Goal: Task Accomplishment & Management: Manage account settings

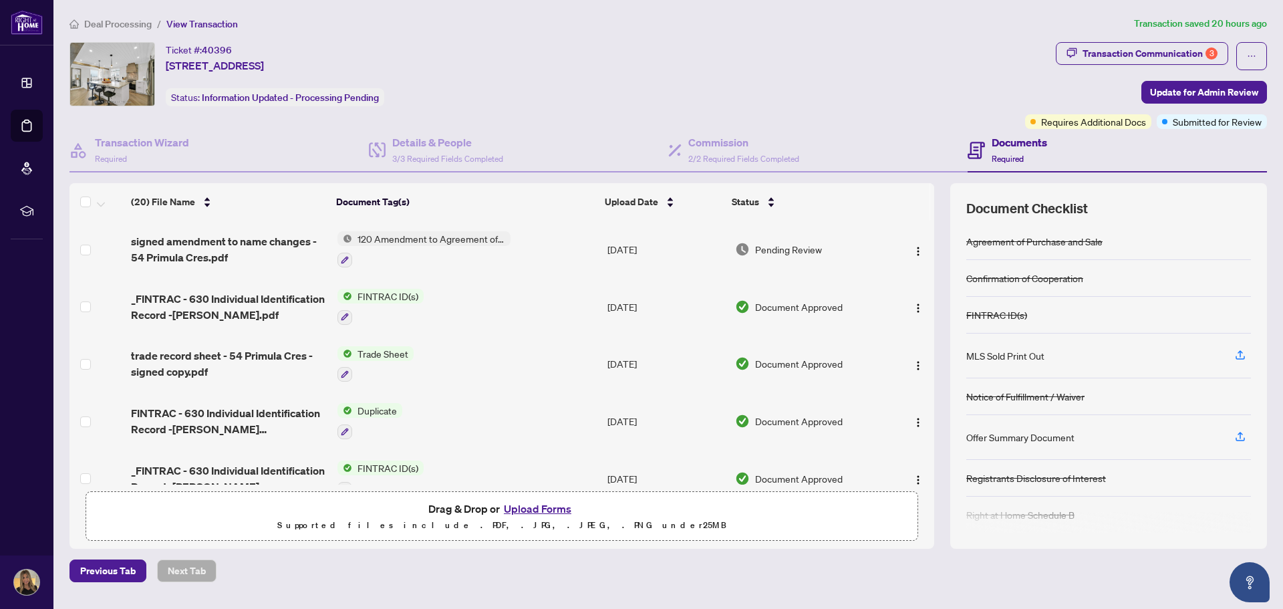
click at [118, 25] on span "Deal Processing" at bounding box center [118, 24] width 68 height 12
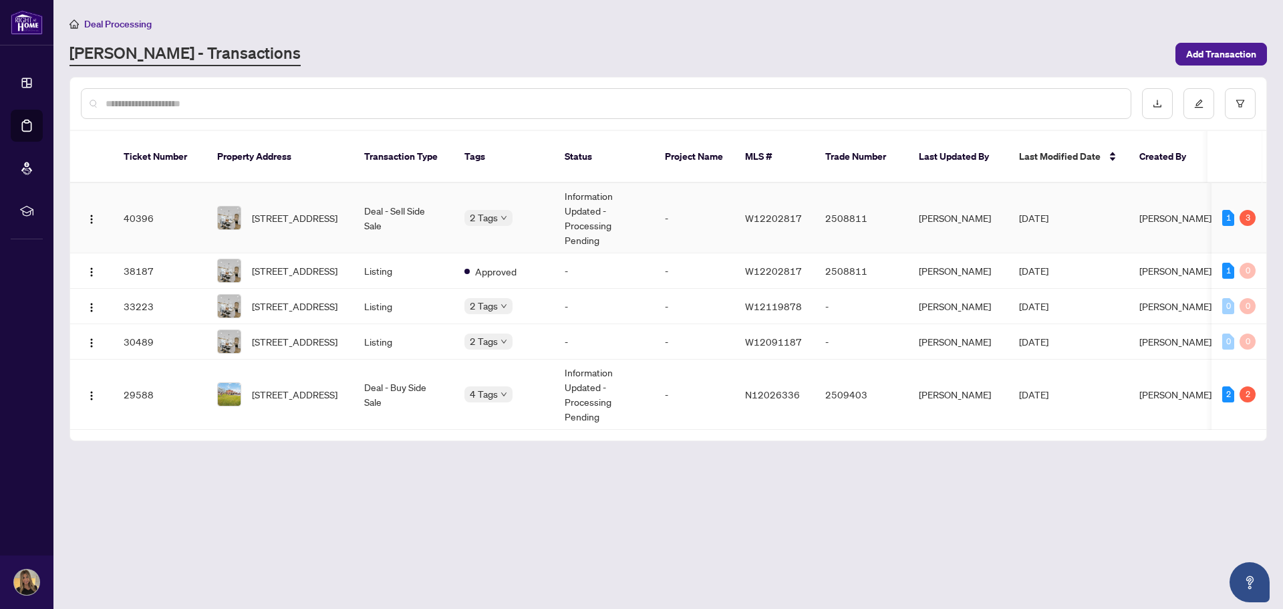
click at [525, 185] on td "2 Tags" at bounding box center [504, 218] width 100 height 70
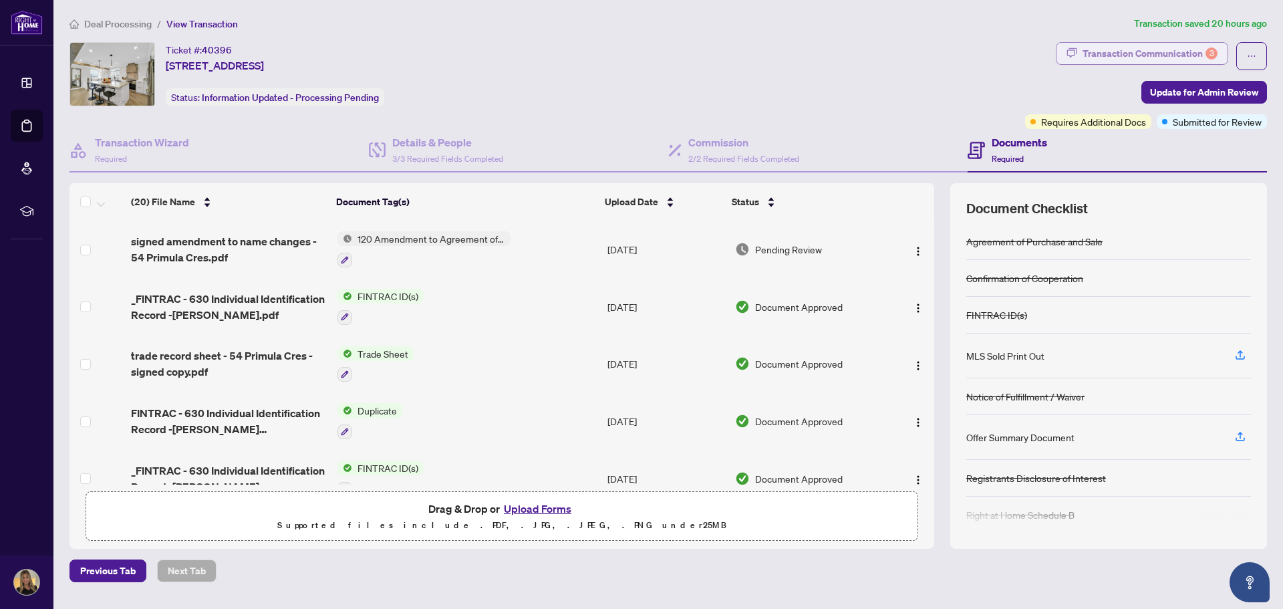
click at [1132, 57] on div "Transaction Communication 3" at bounding box center [1150, 53] width 135 height 21
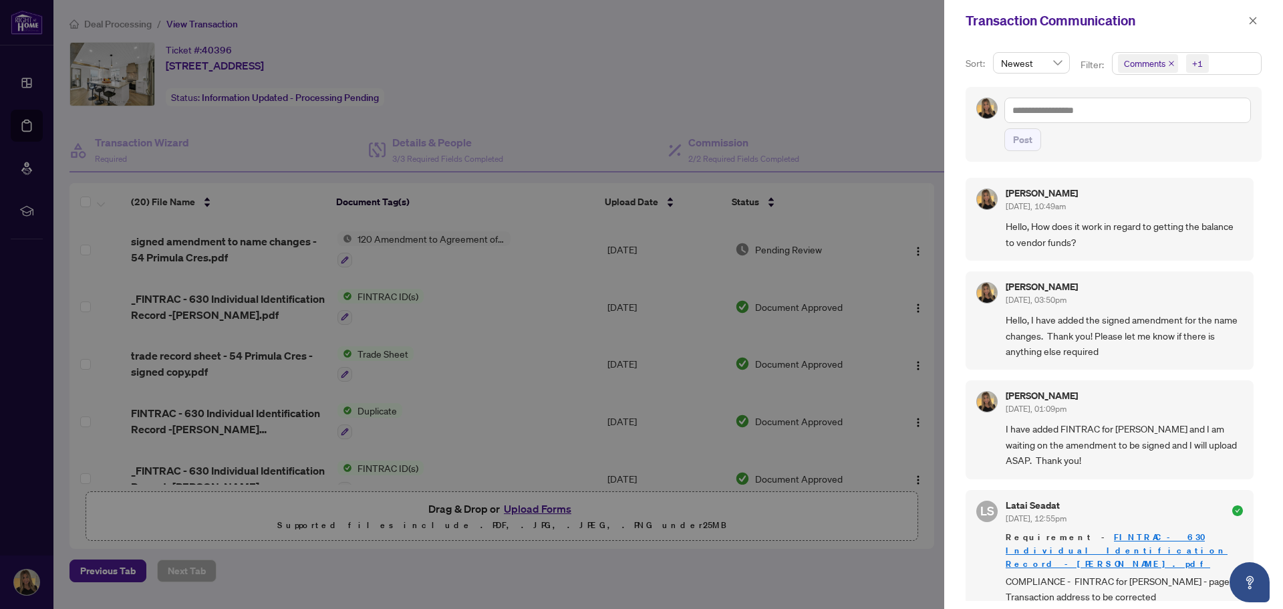
click at [1248, 17] on icon "close" at bounding box center [1252, 20] width 9 height 9
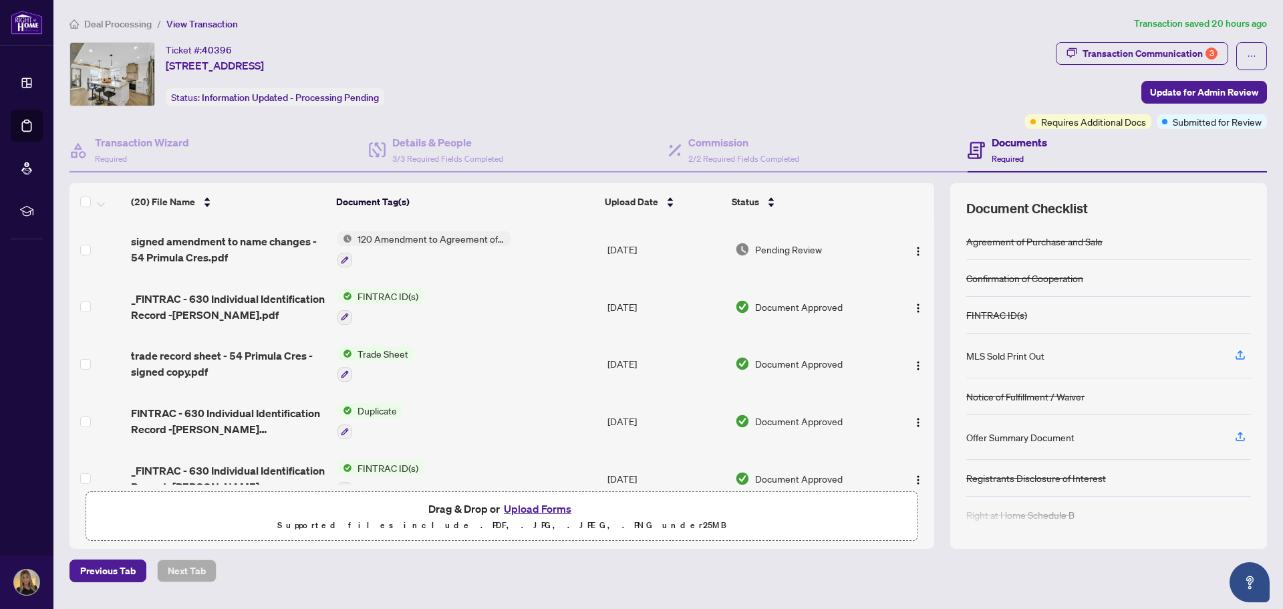
click at [134, 21] on span "Deal Processing" at bounding box center [118, 24] width 68 height 12
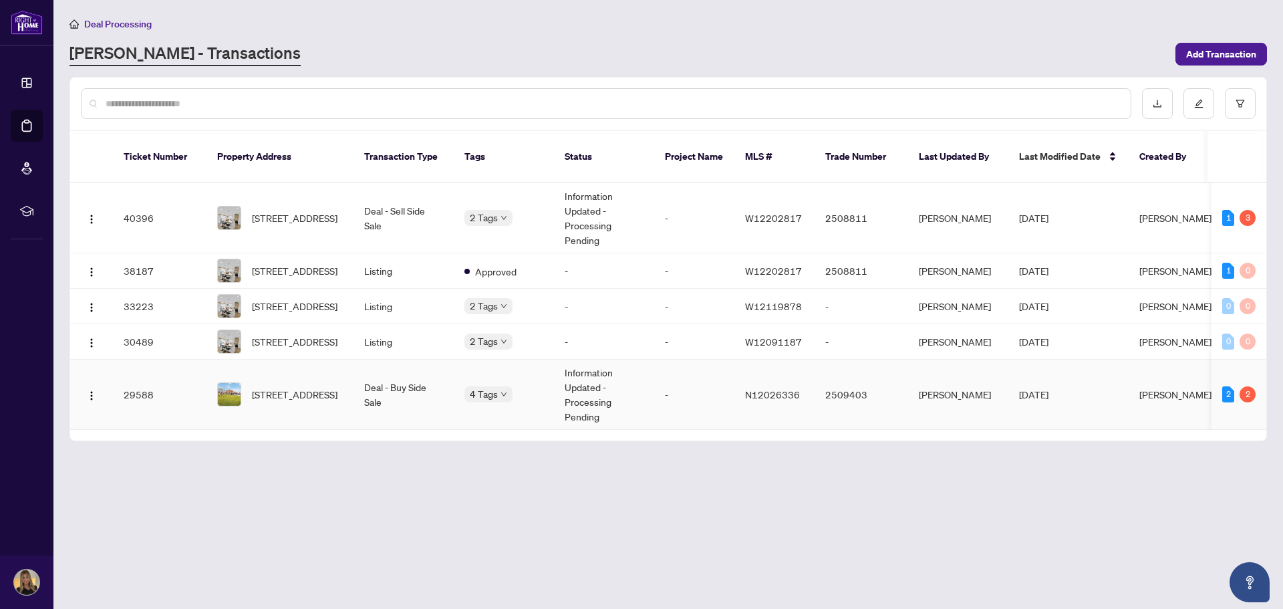
click at [533, 371] on td "4 Tags" at bounding box center [504, 395] width 100 height 70
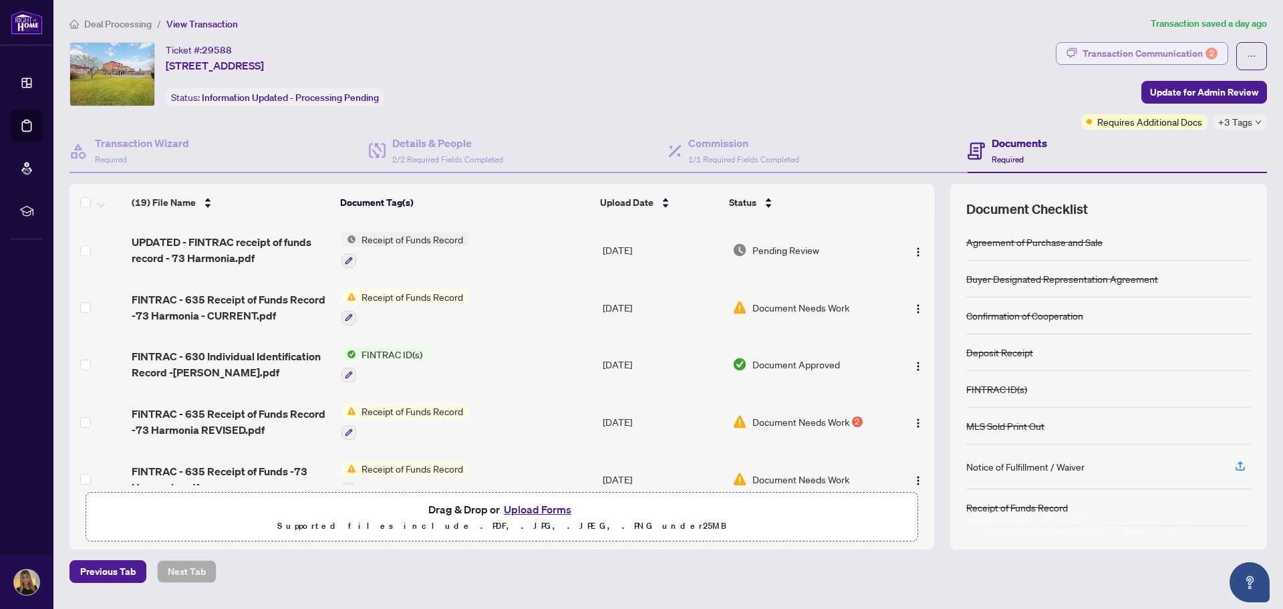
click at [1107, 52] on div "Transaction Communication 2" at bounding box center [1150, 53] width 135 height 21
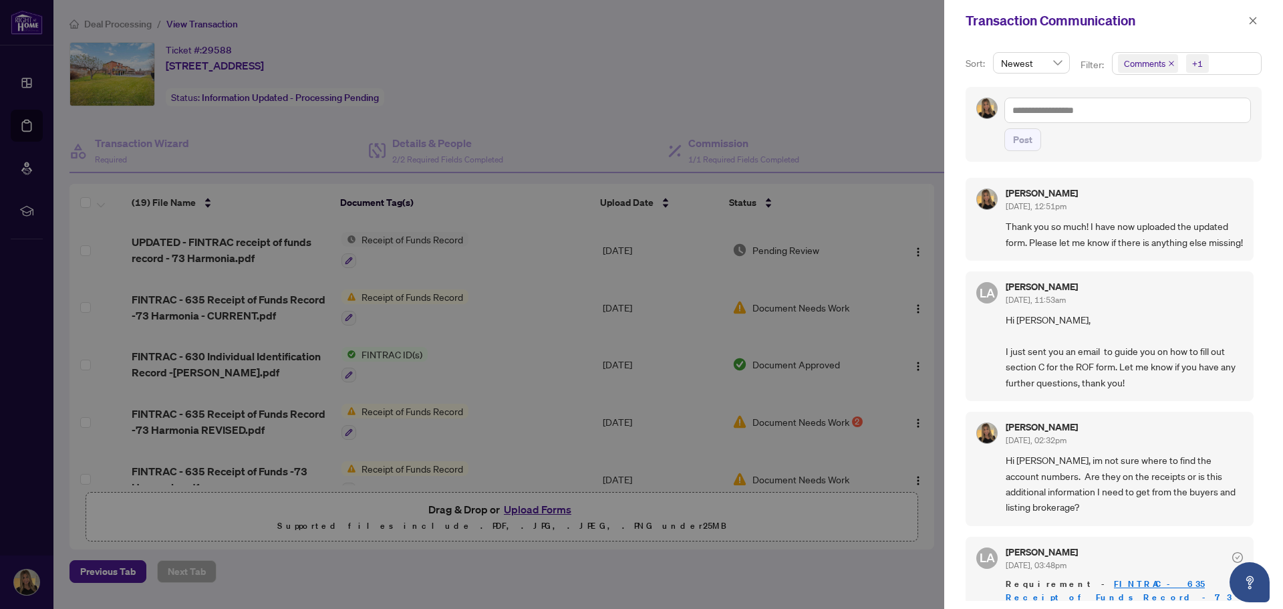
click at [847, 74] on div at bounding box center [641, 304] width 1283 height 609
click at [1250, 24] on icon "close" at bounding box center [1253, 20] width 7 height 7
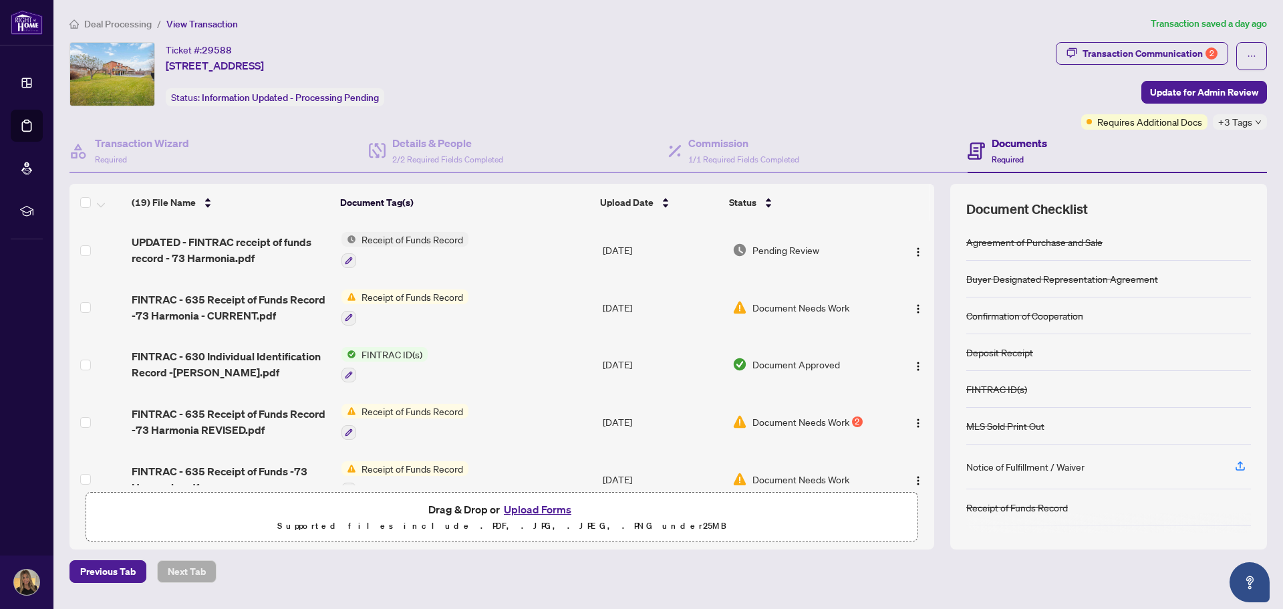
click at [807, 74] on div "Ticket #: 29588 [STREET_ADDRESS] Status: Information Updated - Processing Pendi…" at bounding box center [560, 74] width 981 height 64
